Goal: Find specific page/section: Find specific page/section

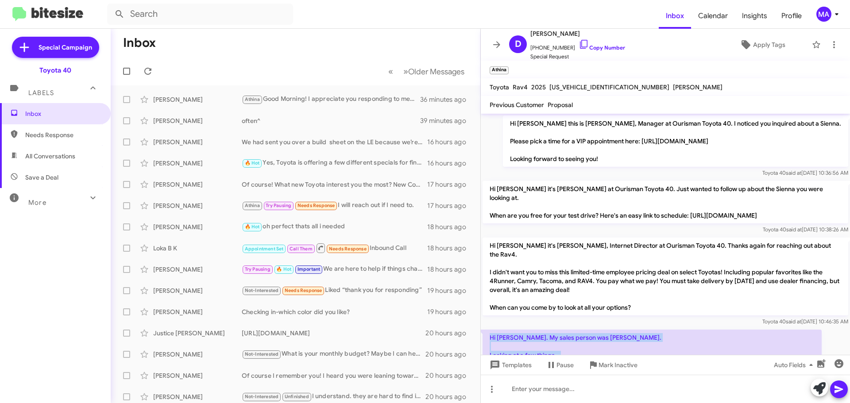
scroll to position [134, 0]
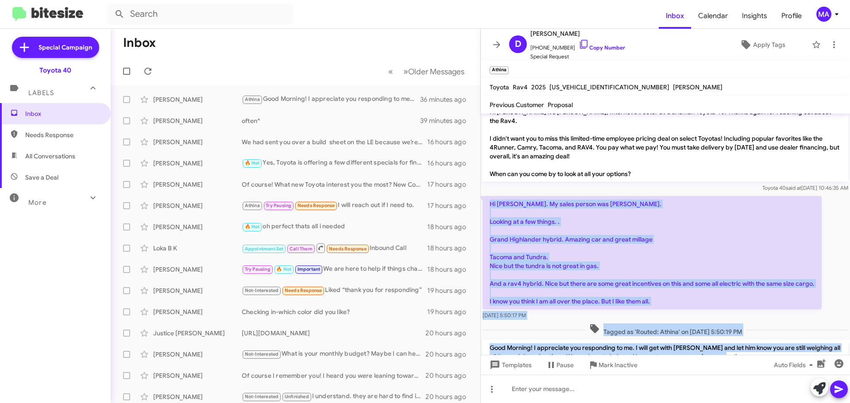
drag, startPoint x: 62, startPoint y: 135, endPoint x: 64, endPoint y: 142, distance: 6.6
click at [62, 135] on span "Needs Response" at bounding box center [62, 135] width 75 height 9
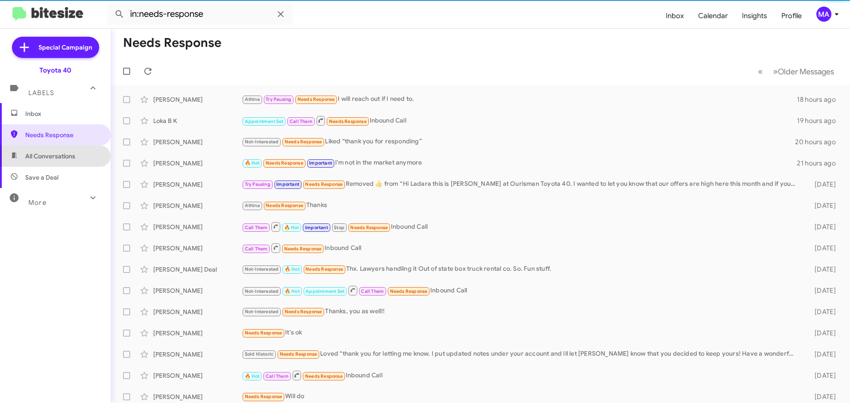
click at [67, 163] on span "All Conversations" at bounding box center [55, 156] width 111 height 21
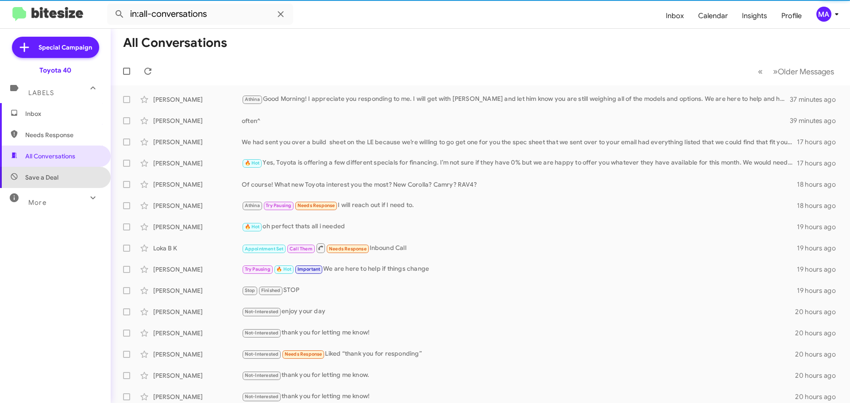
click at [68, 176] on span "Save a Deal" at bounding box center [55, 177] width 111 height 21
type input "in:not-interested"
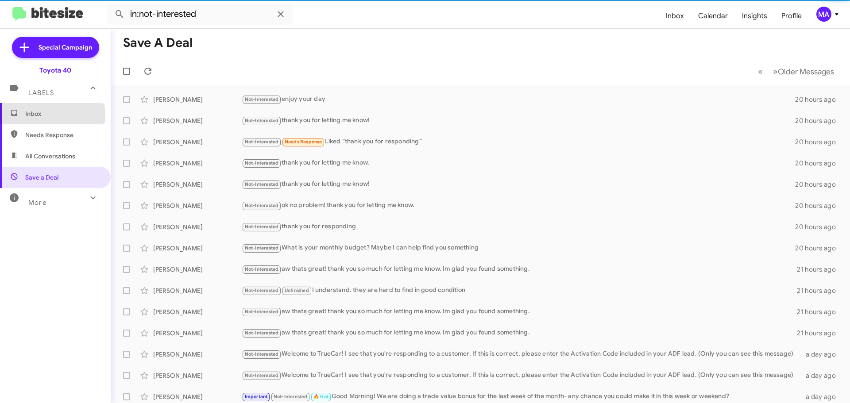
click at [47, 115] on span "Inbox" at bounding box center [62, 113] width 75 height 9
